Goal: Communication & Community: Share content

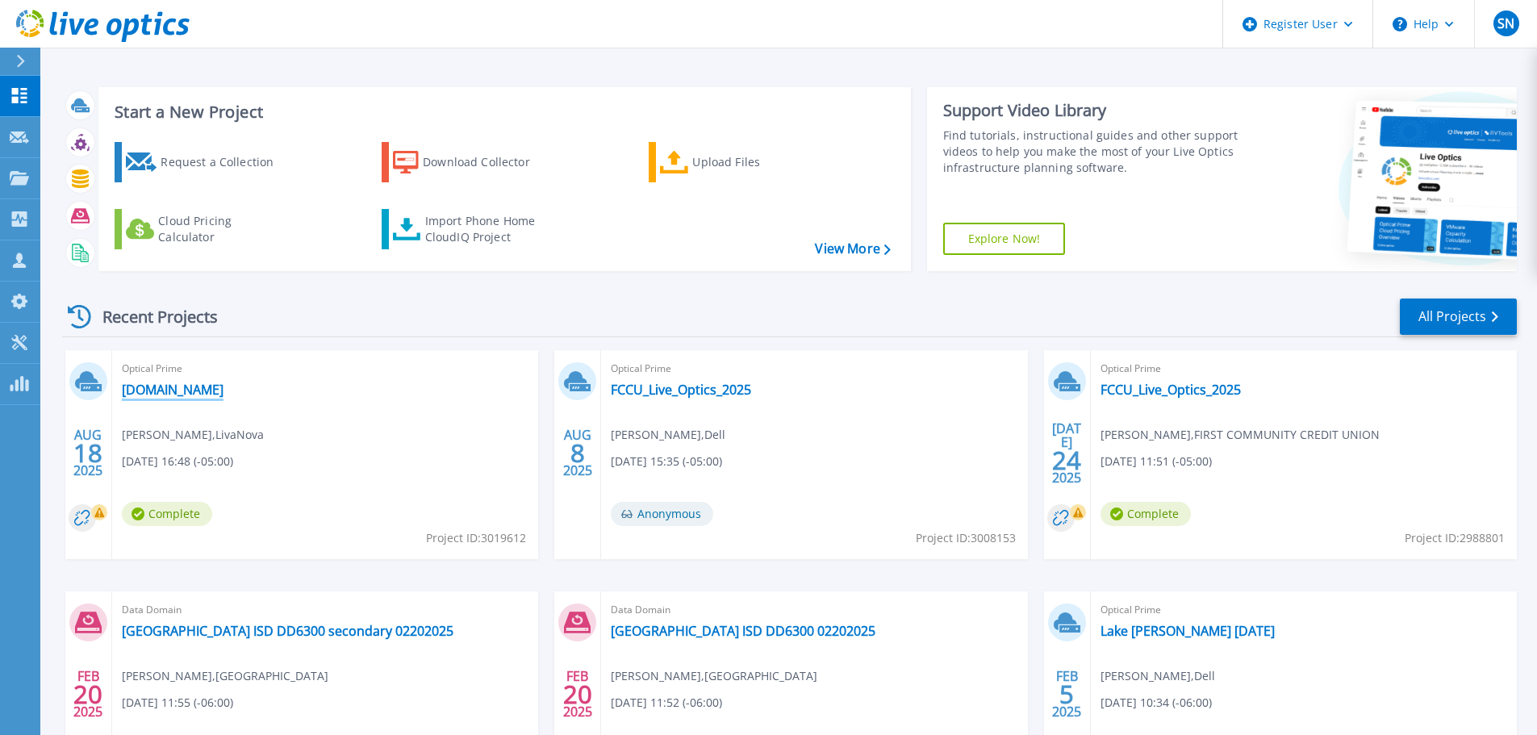
click at [177, 391] on link "[DOMAIN_NAME]" at bounding box center [173, 390] width 102 height 16
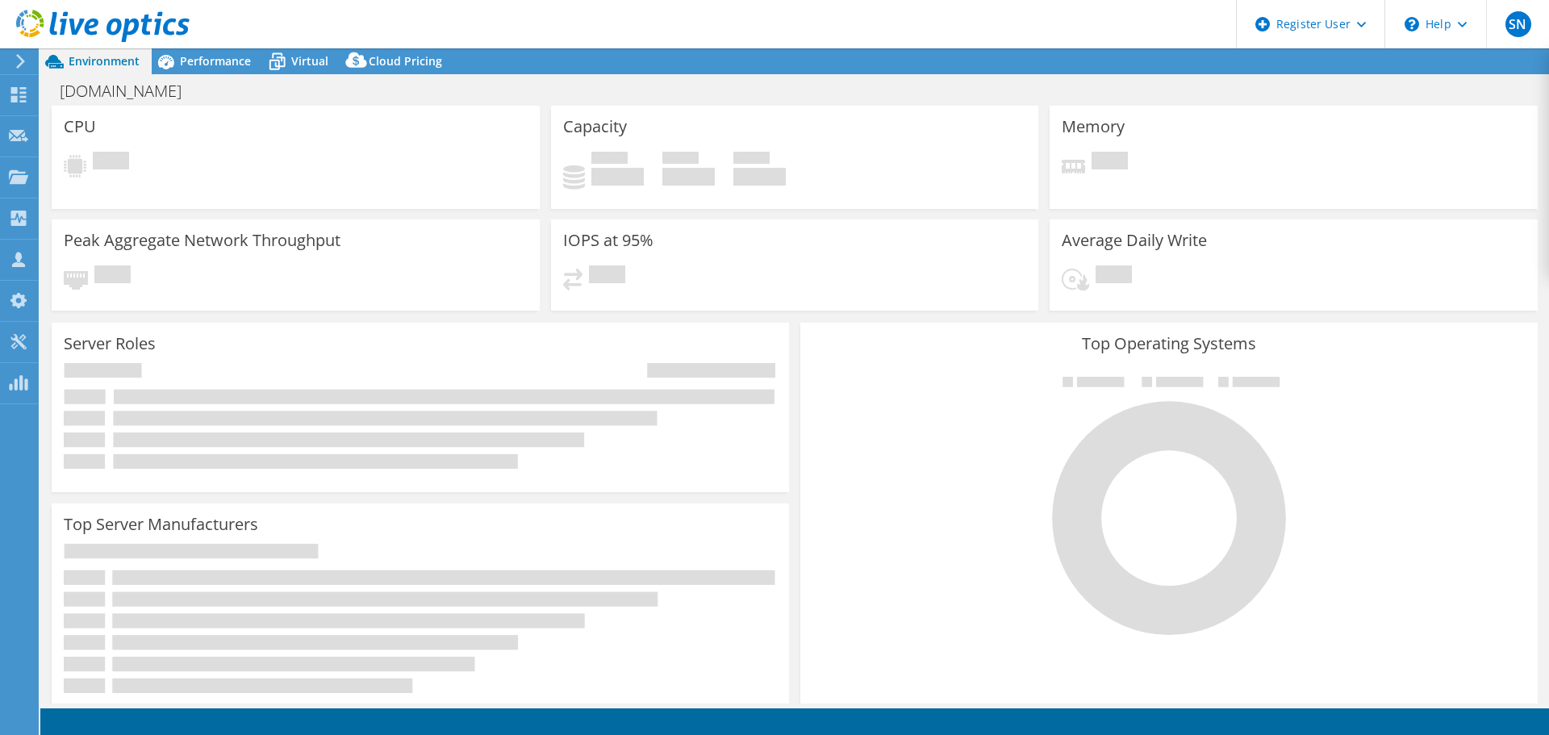
select select "USD"
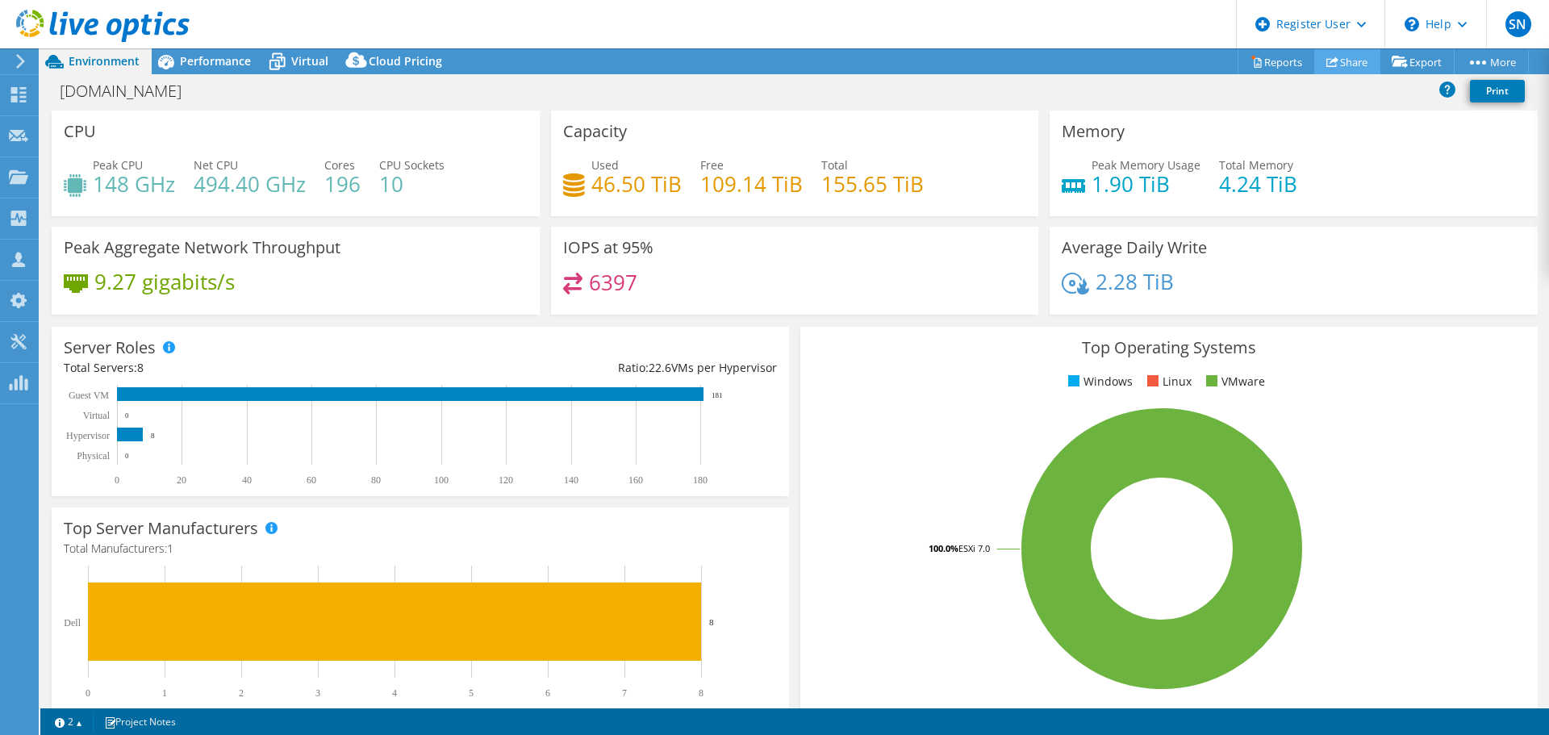
click at [1339, 61] on link "Share" at bounding box center [1347, 61] width 66 height 25
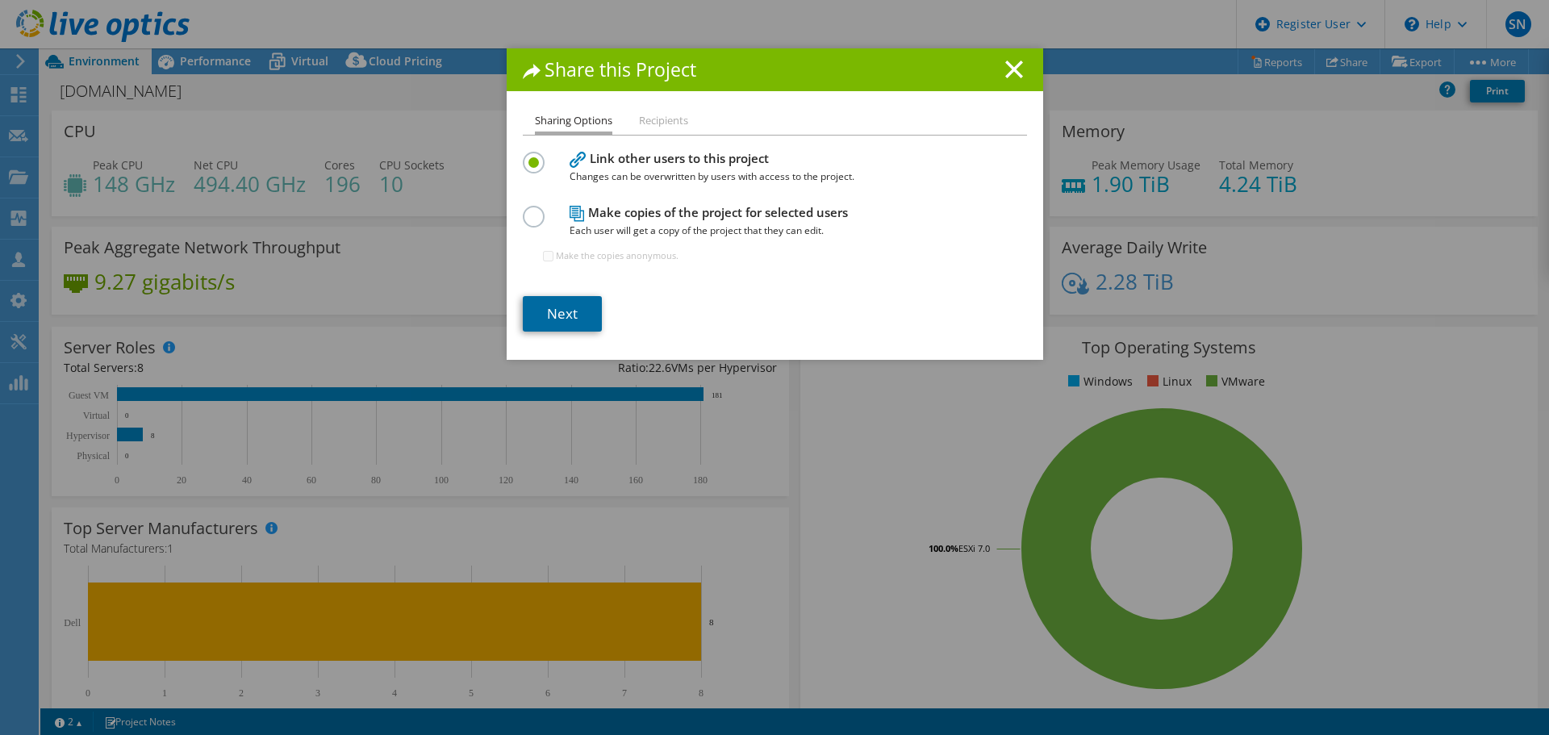
click at [555, 307] on link "Next" at bounding box center [562, 313] width 79 height 35
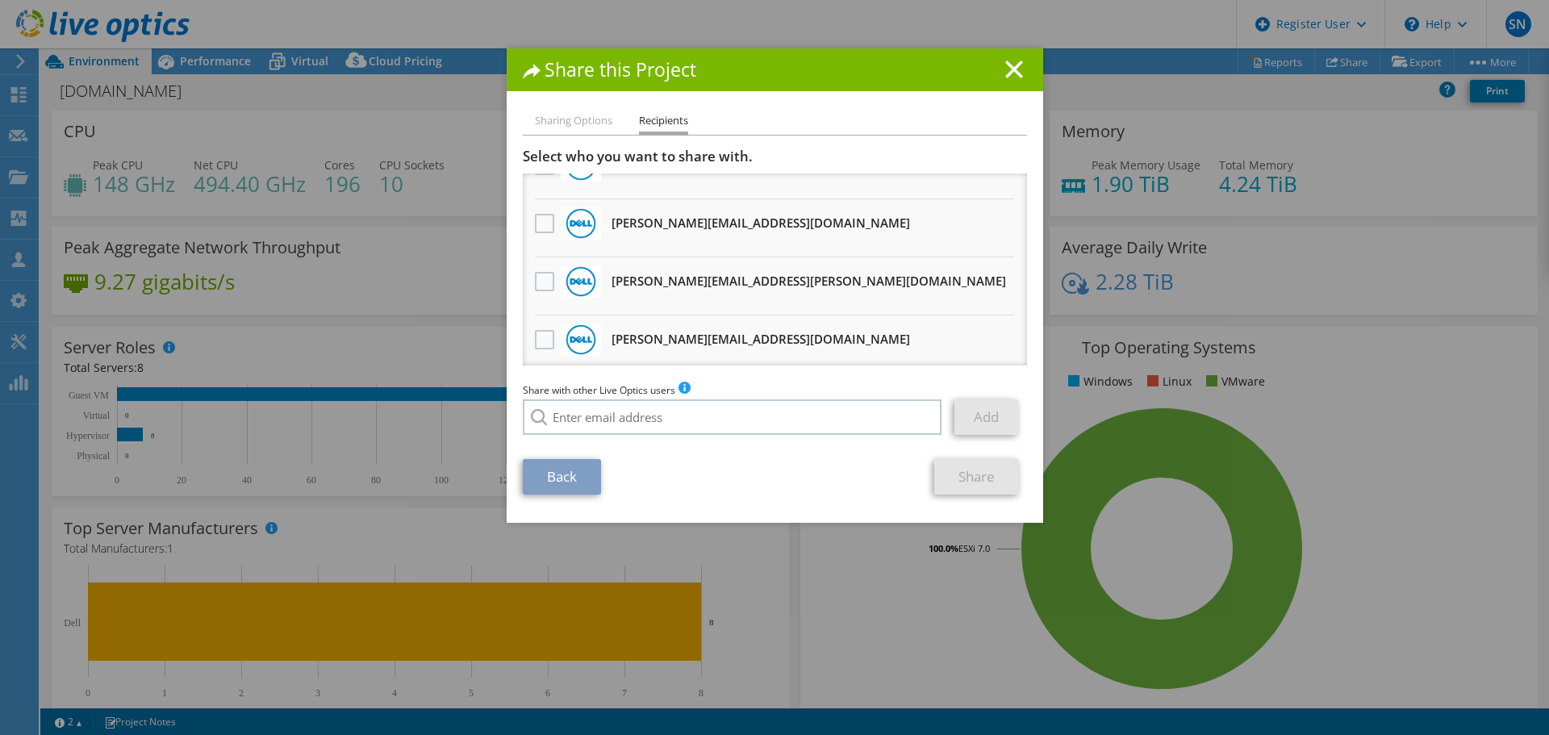
scroll to position [156, 0]
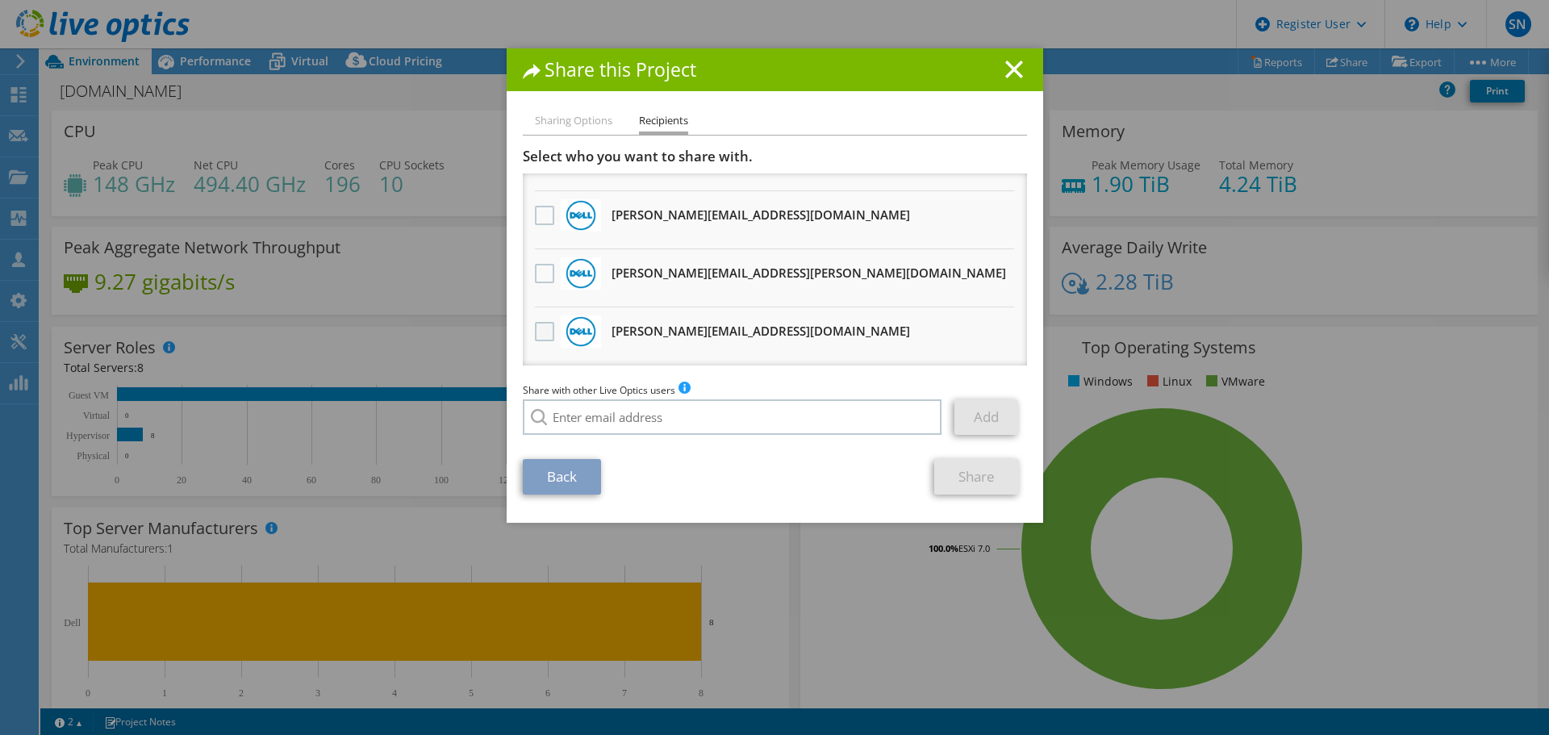
click at [535, 332] on label at bounding box center [546, 331] width 23 height 19
click at [0, 0] on input "checkbox" at bounding box center [0, 0] width 0 height 0
click at [978, 478] on link "Share" at bounding box center [976, 476] width 85 height 35
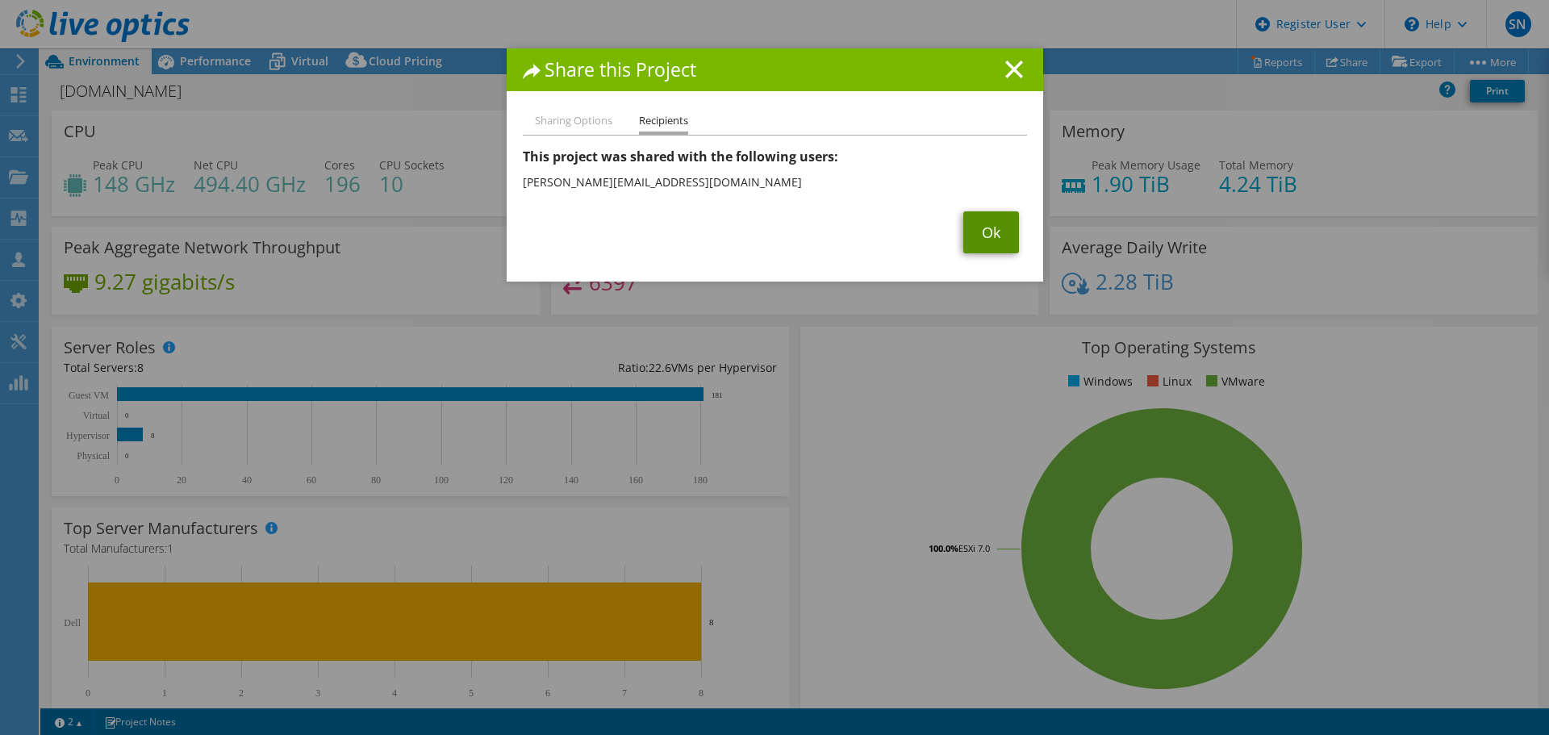
click at [976, 232] on link "Ok" at bounding box center [991, 232] width 56 height 42
